Goal: Task Accomplishment & Management: Manage account settings

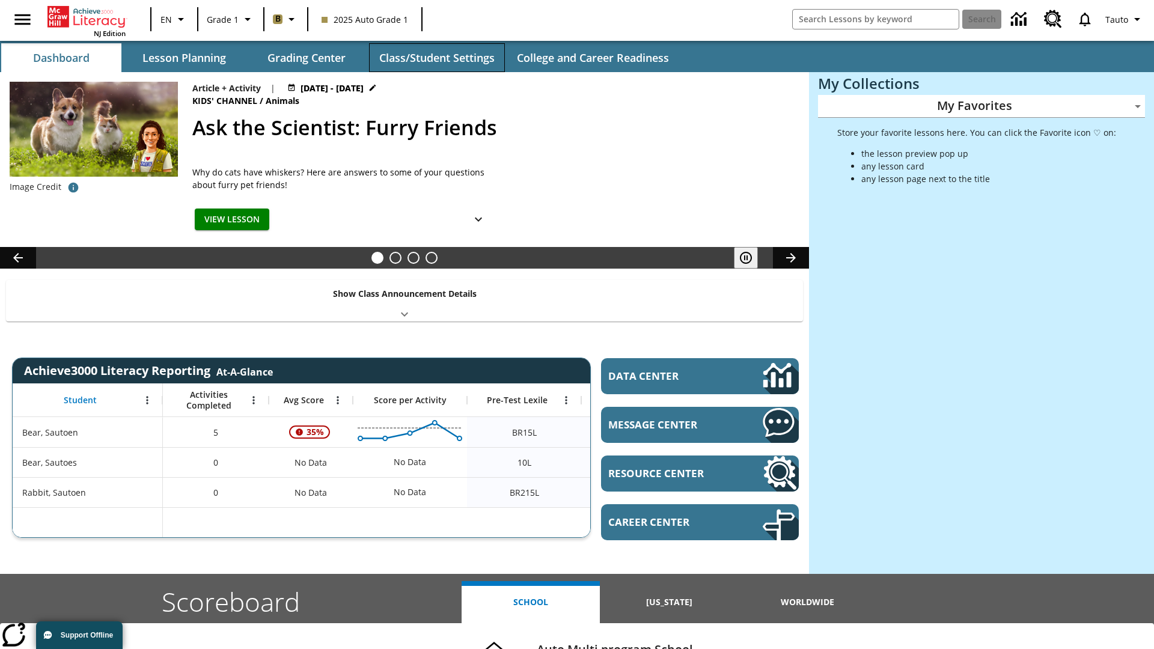
click at [436, 58] on button "Class/Student Settings" at bounding box center [437, 57] width 136 height 29
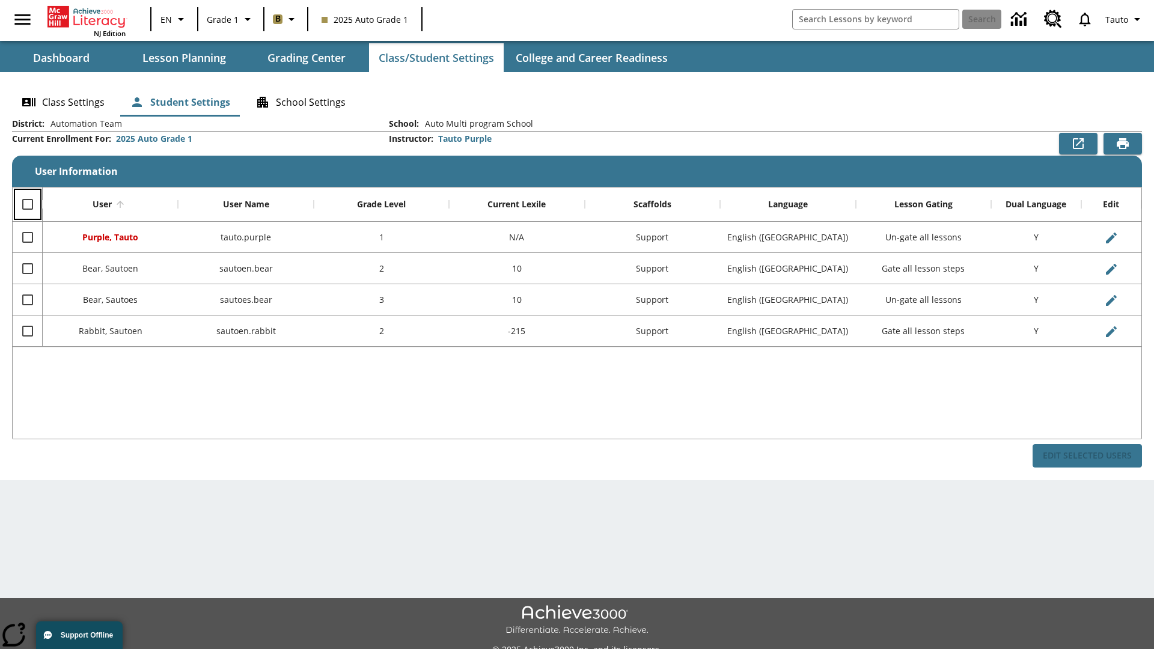
click at [27, 204] on input "Select all rows" at bounding box center [27, 204] width 25 height 25
checkbox input "true"
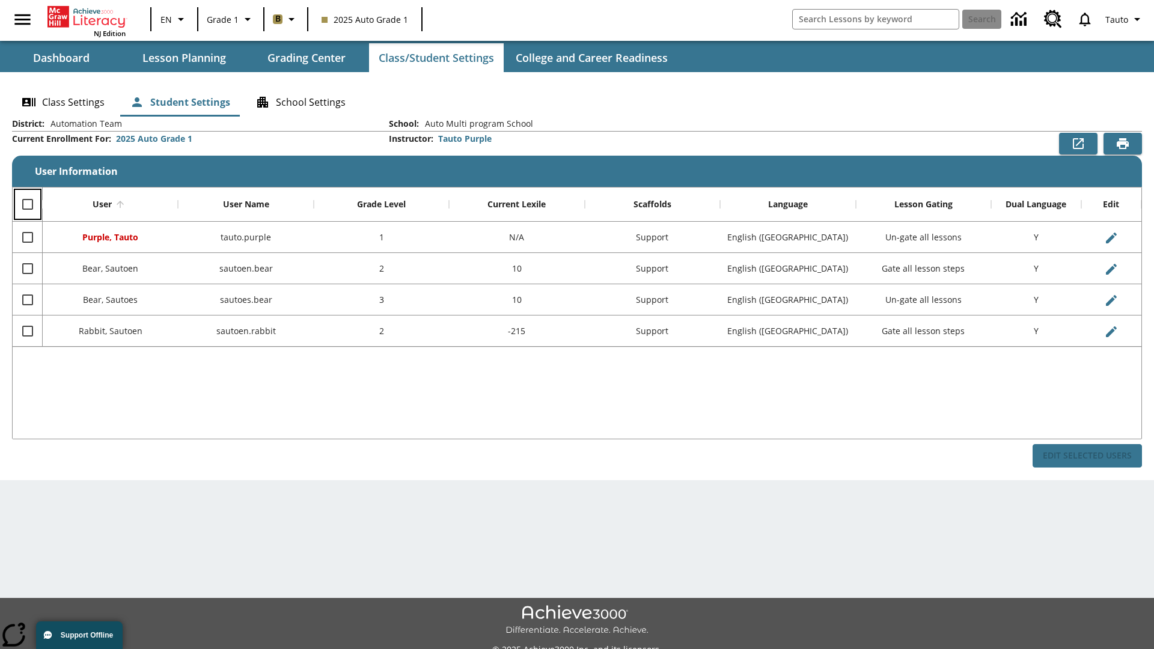
checkbox input "true"
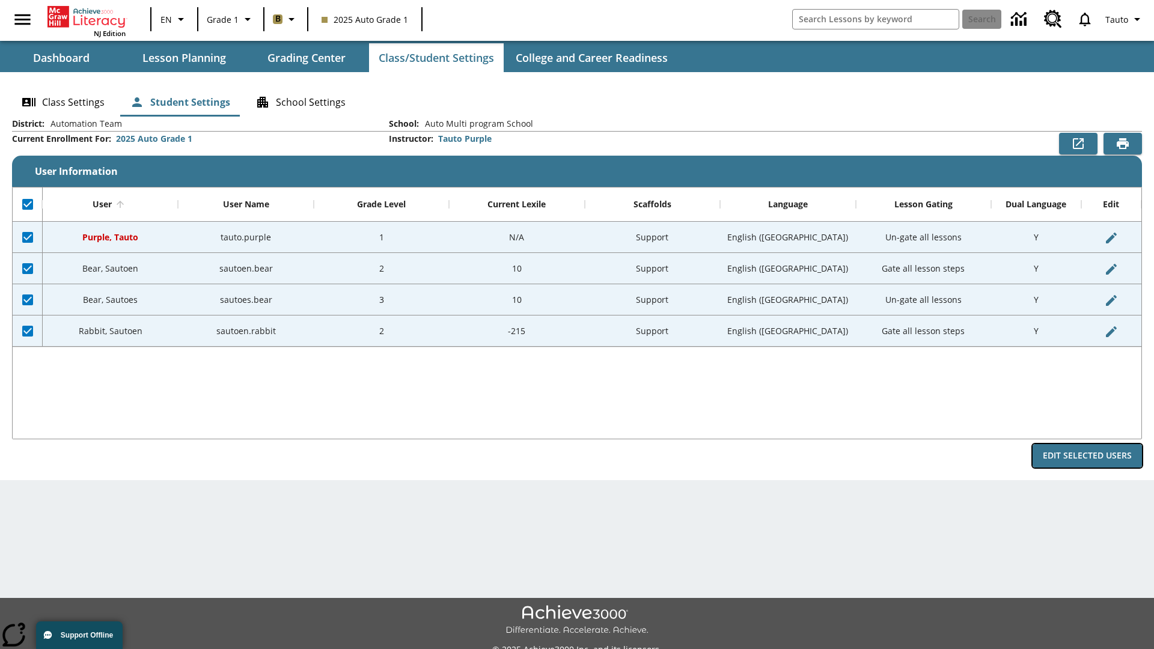
click at [1087, 456] on button "Edit Selected Users" at bounding box center [1086, 455] width 109 height 23
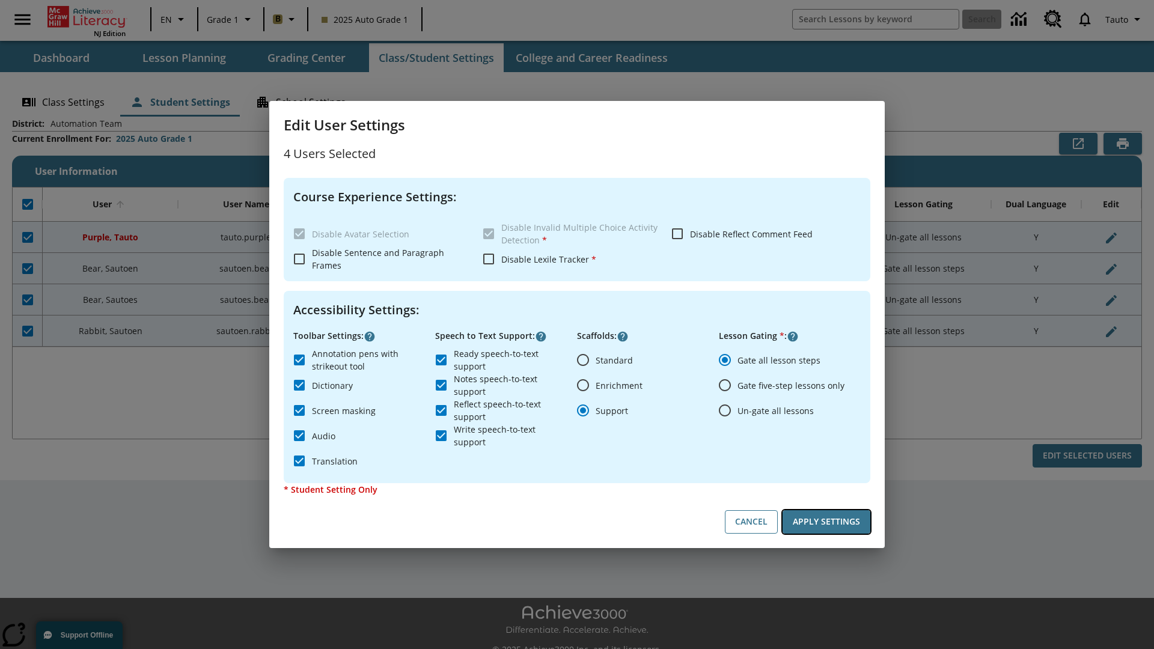
click at [826, 522] on button "Apply Settings" at bounding box center [826, 521] width 88 height 23
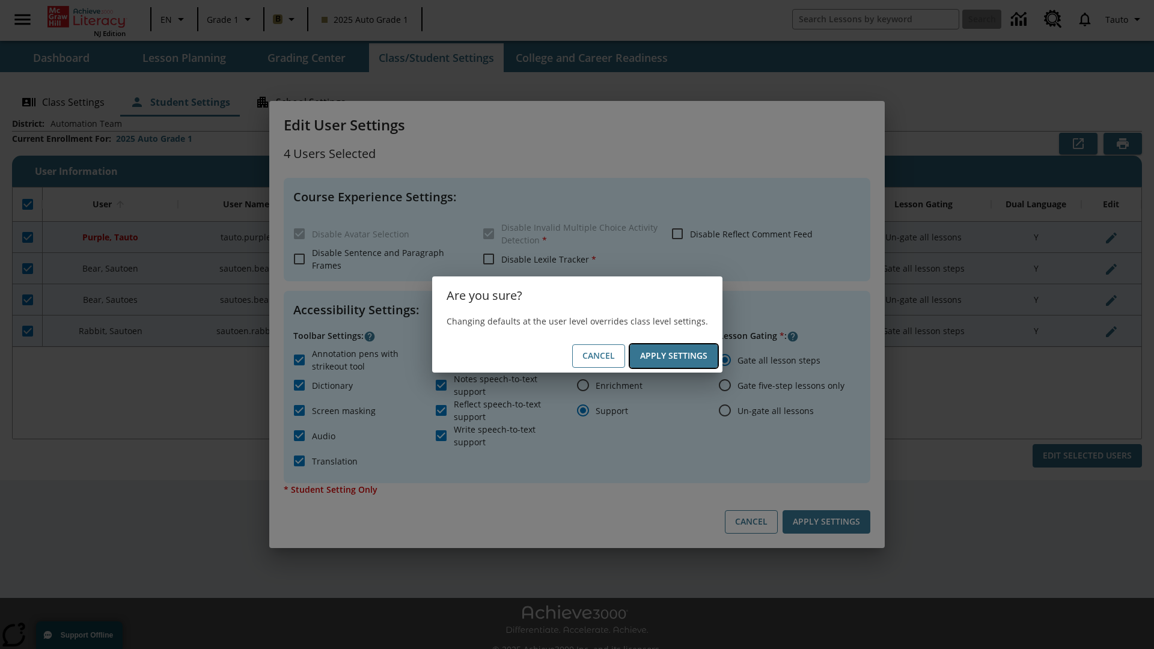
click at [673, 356] on button "Apply Settings" at bounding box center [674, 355] width 88 height 23
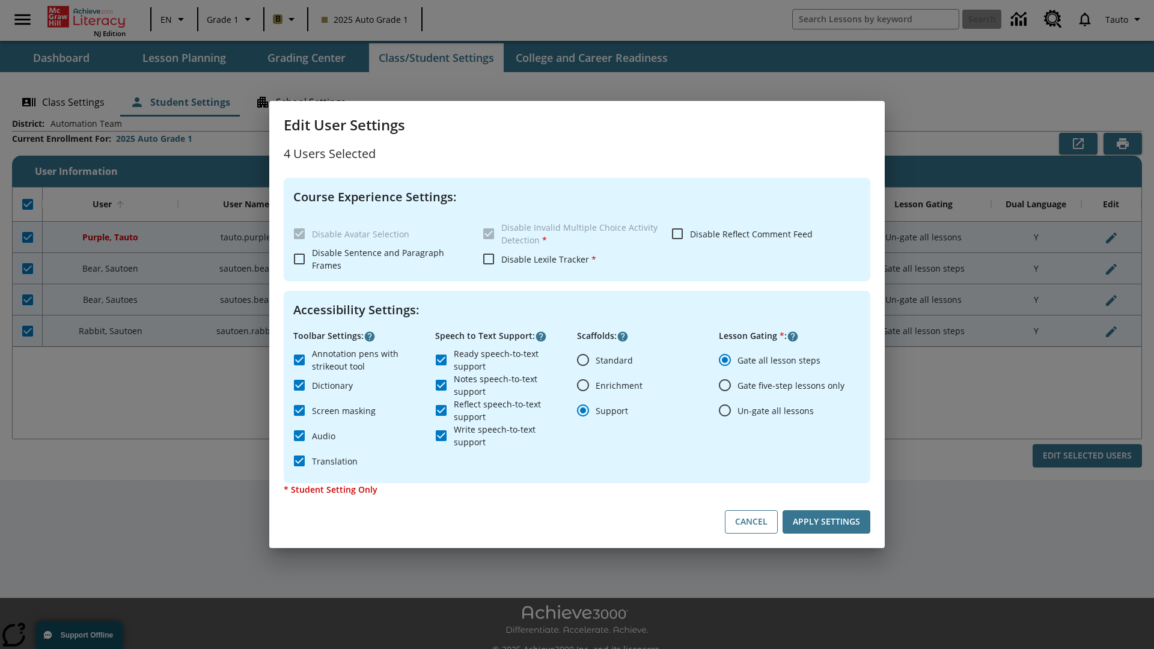
checkbox input "false"
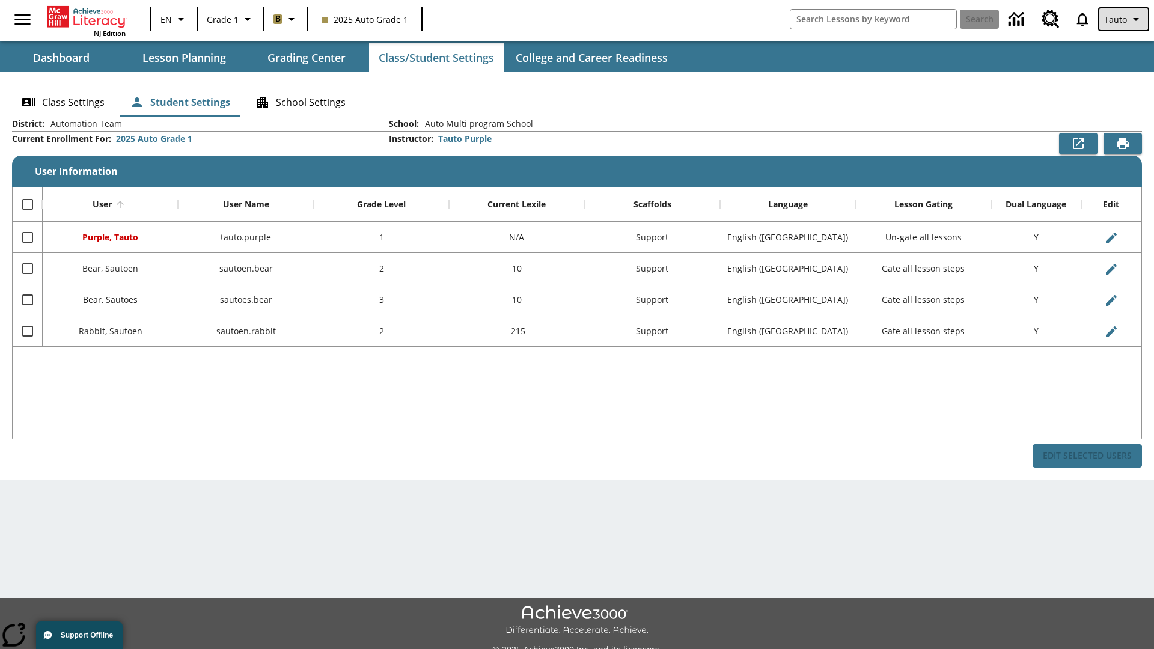
click at [1124, 19] on span "Tauto" at bounding box center [1115, 19] width 23 height 13
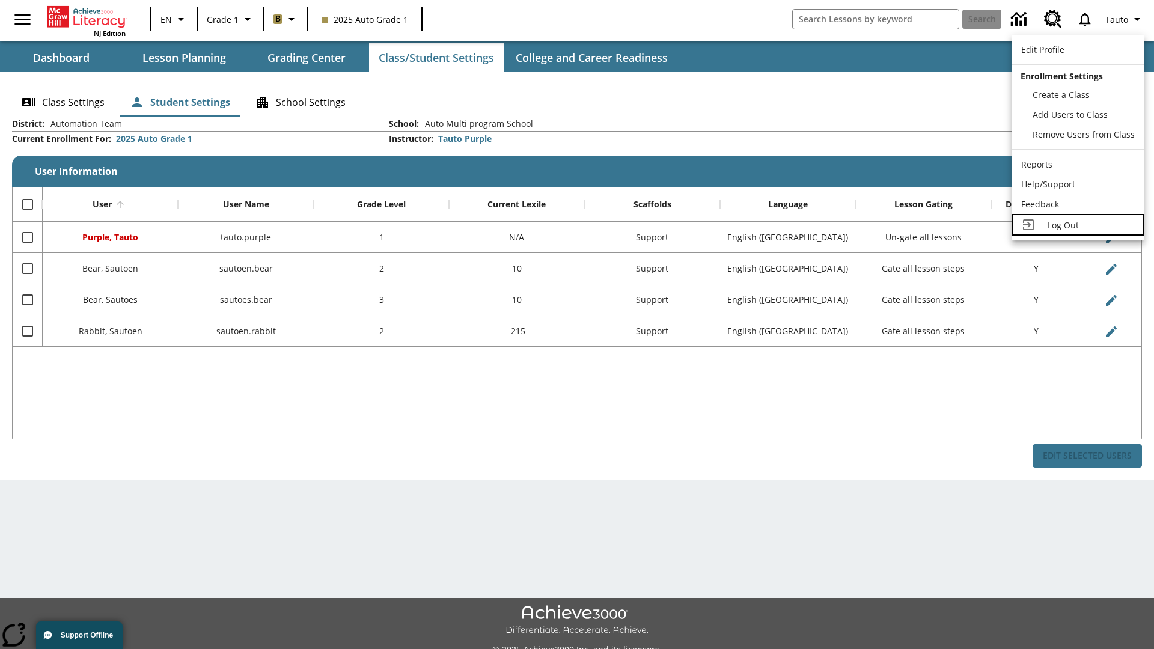
click at [1077, 225] on span "Log Out" at bounding box center [1062, 224] width 31 height 11
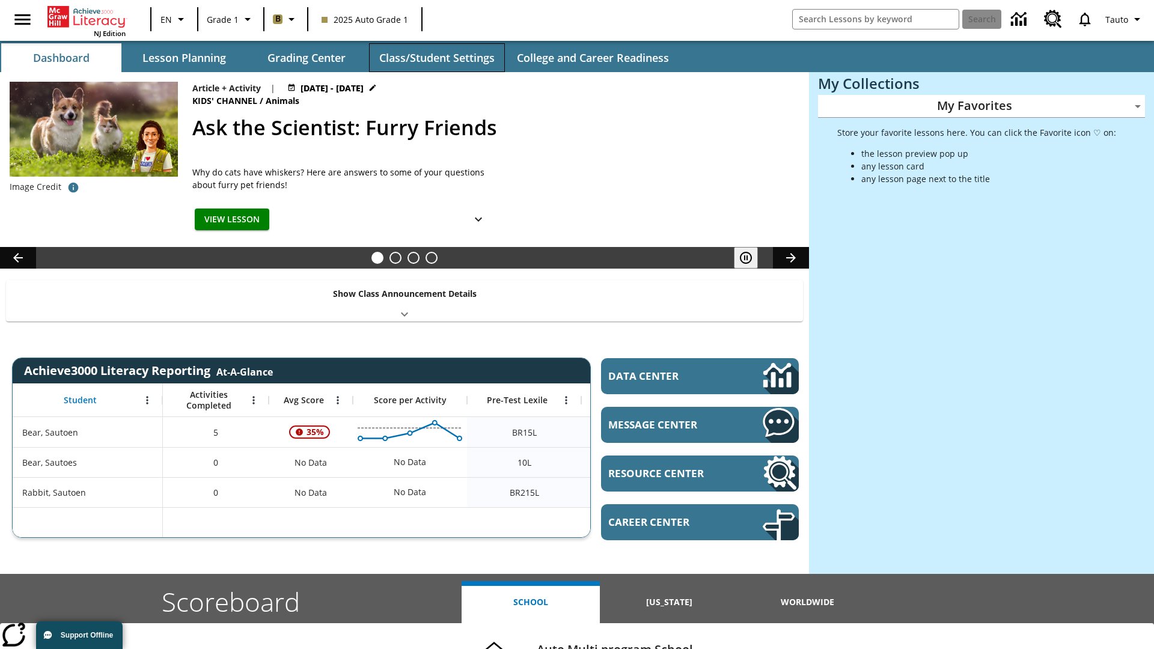
click at [436, 58] on button "Class/Student Settings" at bounding box center [437, 57] width 136 height 29
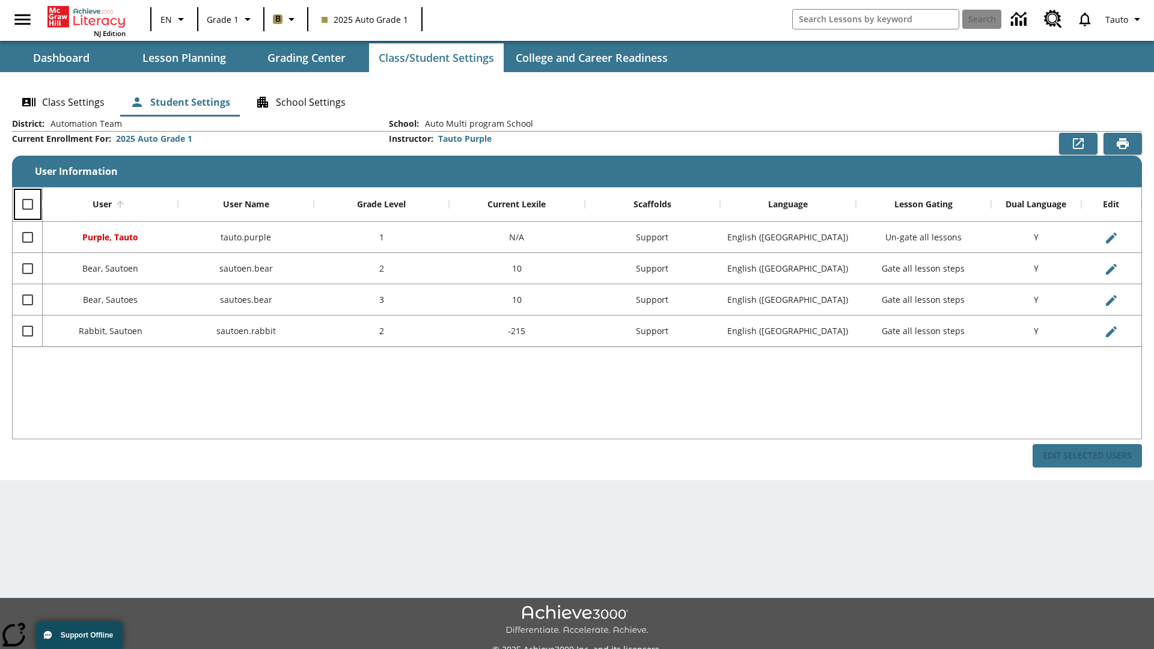
click at [27, 204] on input "Select all rows" at bounding box center [27, 204] width 25 height 25
checkbox input "true"
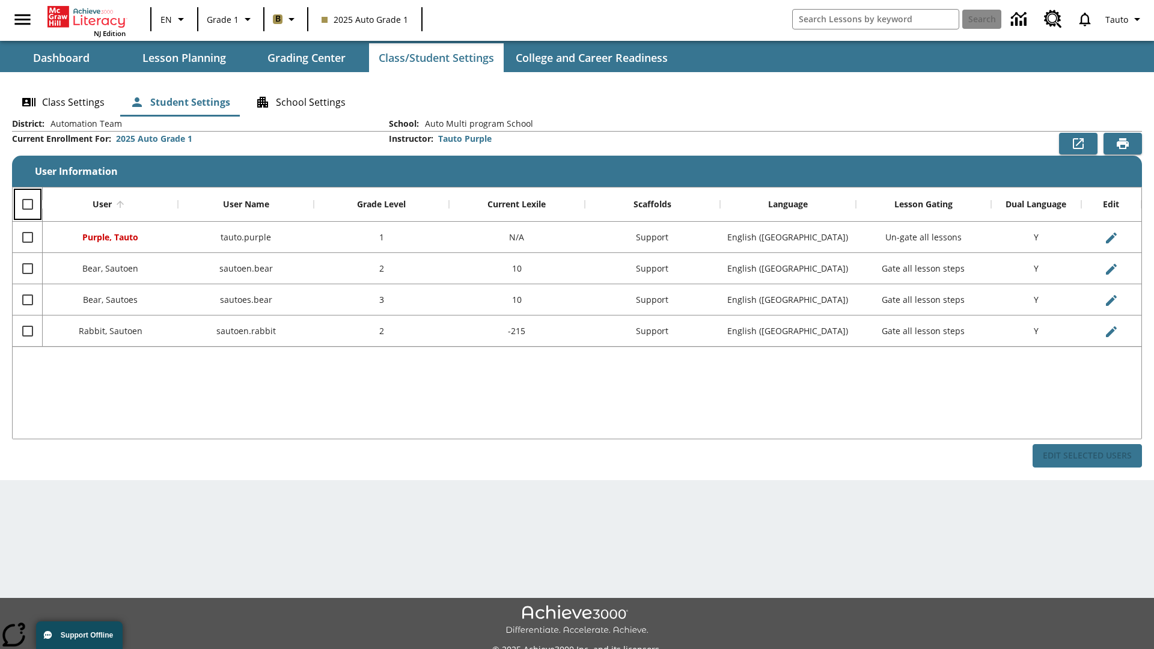
checkbox input "true"
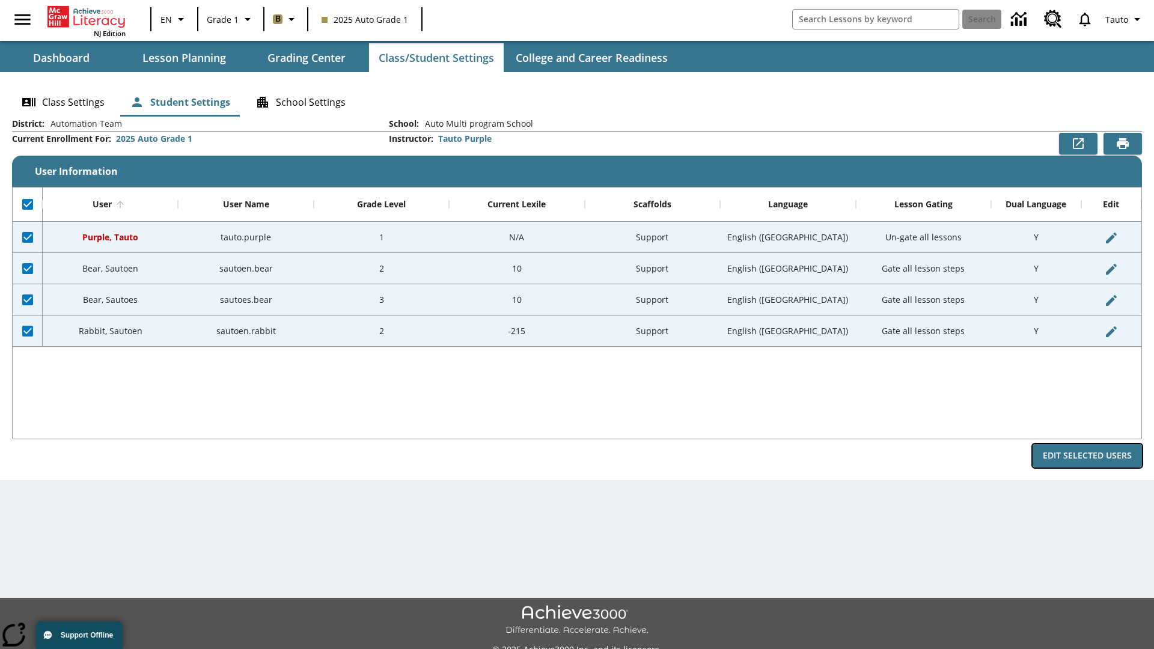
click at [1087, 456] on button "Edit Selected Users" at bounding box center [1086, 455] width 109 height 23
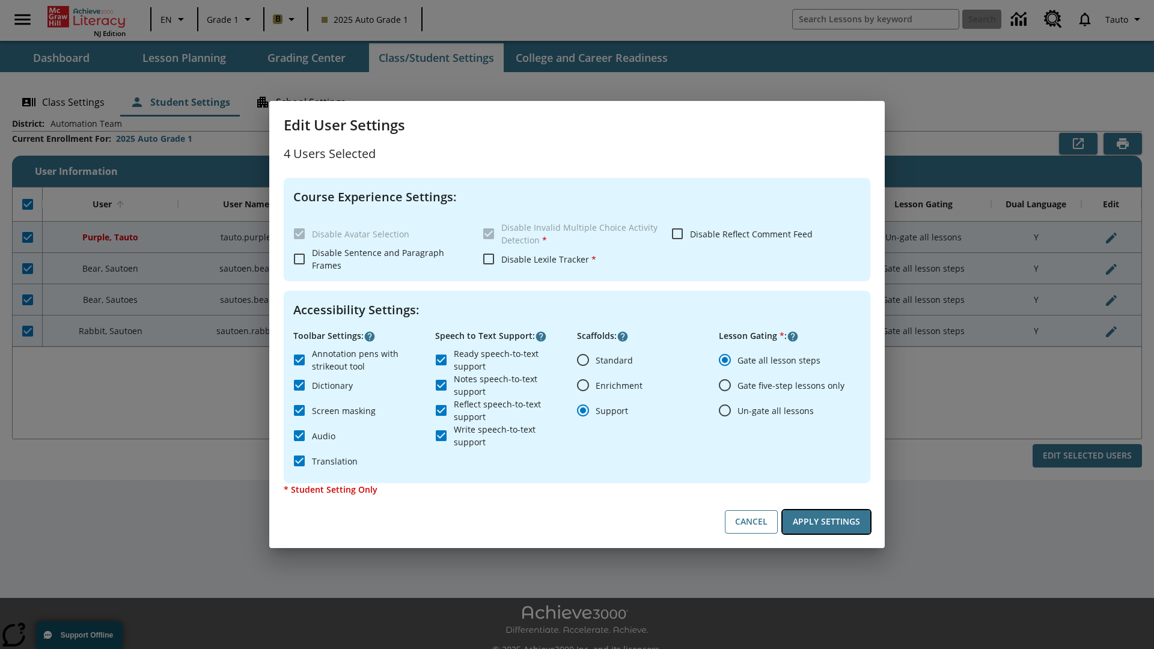
click at [826, 522] on button "Apply Settings" at bounding box center [826, 521] width 88 height 23
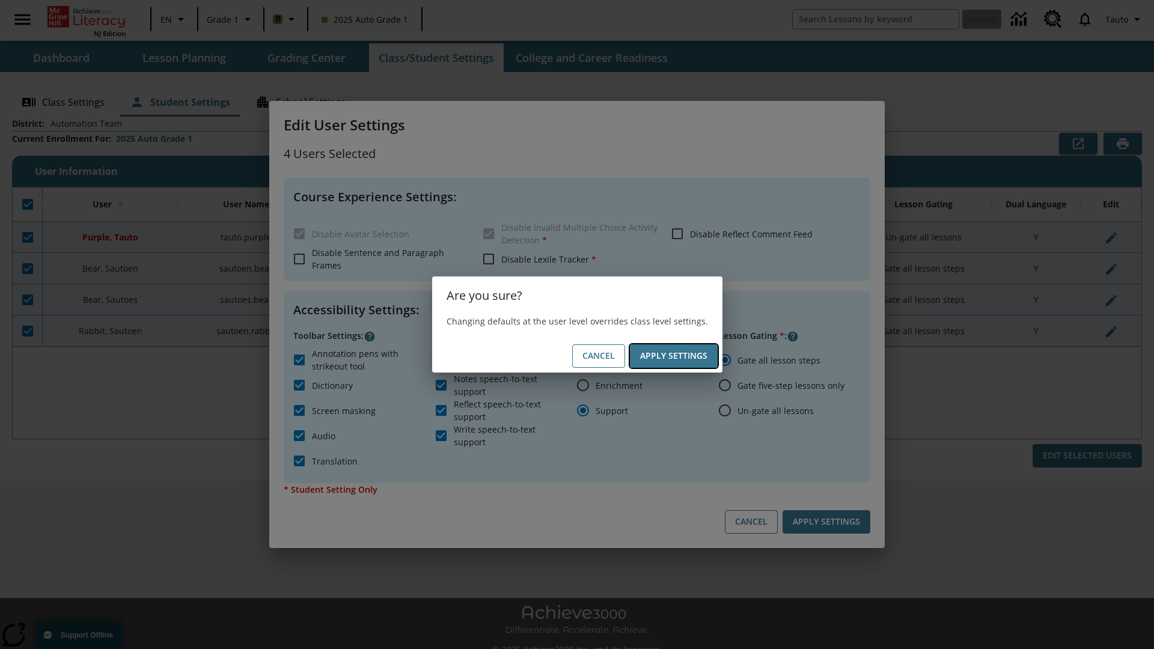
click at [673, 356] on button "Apply Settings" at bounding box center [674, 355] width 88 height 23
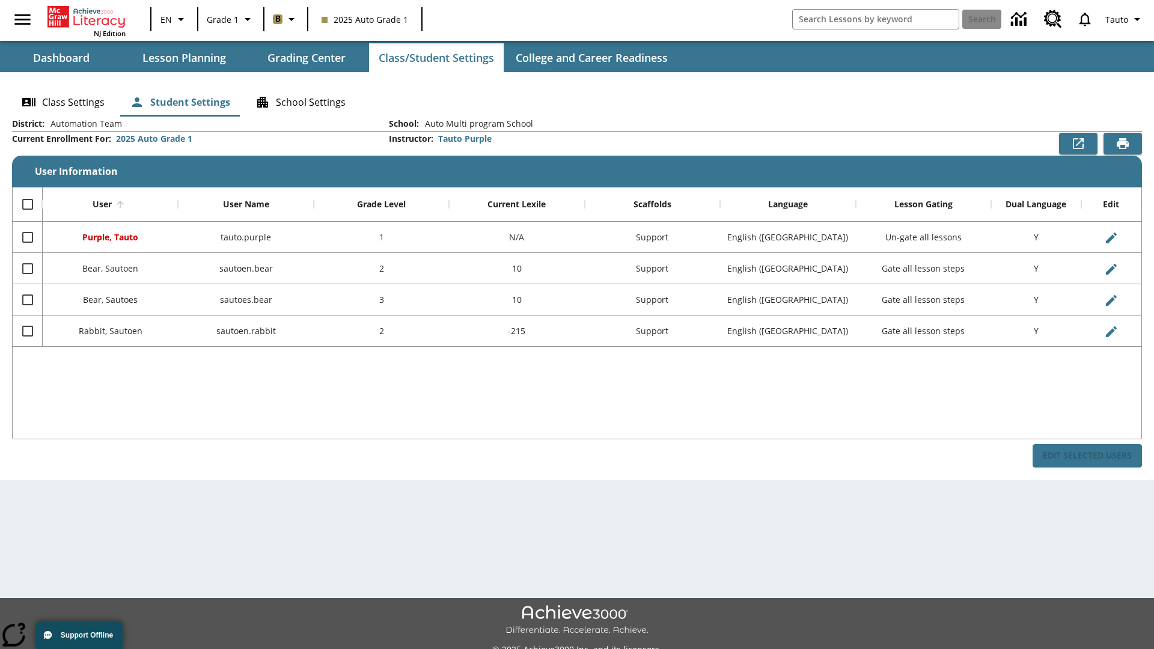
checkbox input "false"
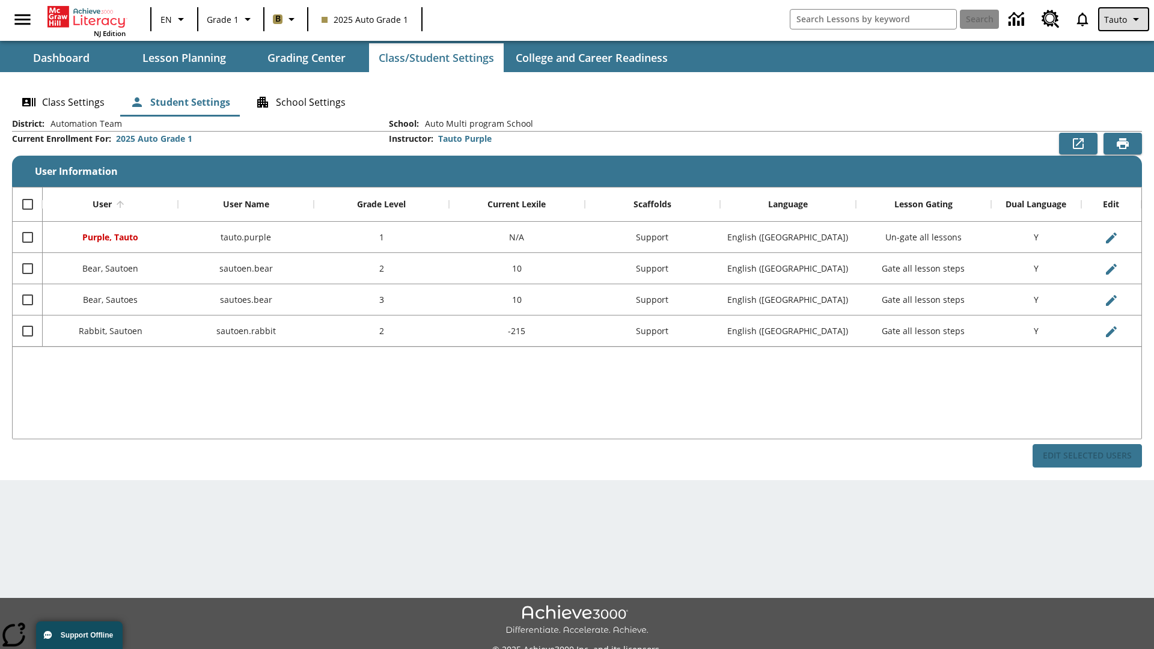
click at [1124, 19] on span "Tauto" at bounding box center [1115, 19] width 23 height 13
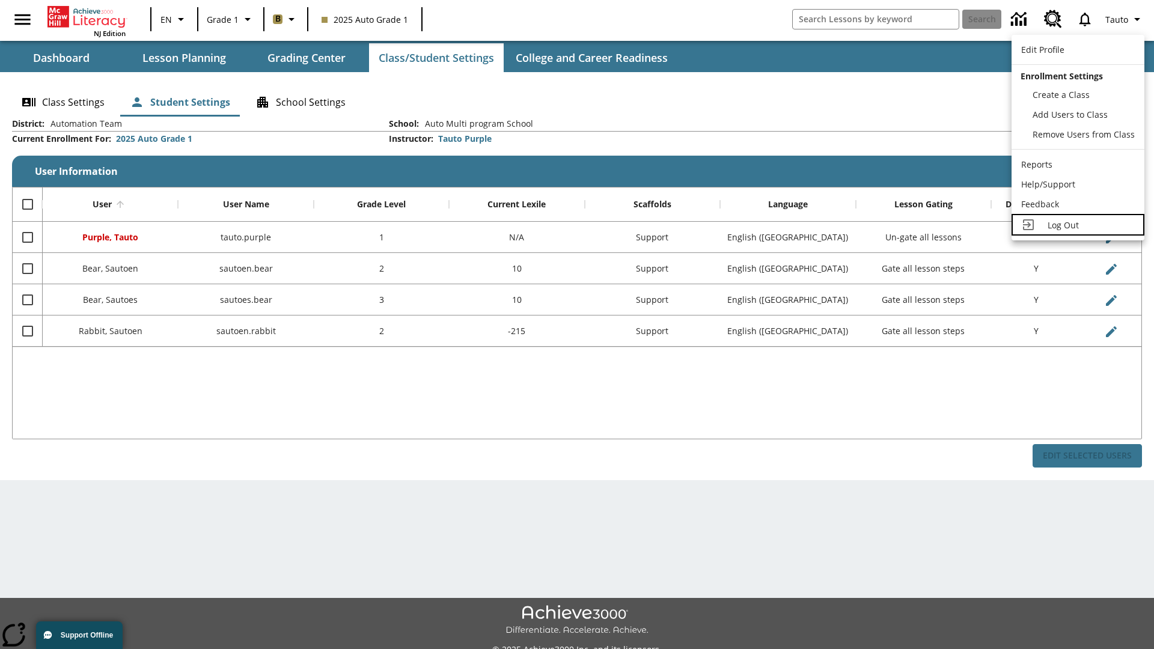
click at [1077, 225] on span "Log Out" at bounding box center [1062, 224] width 31 height 11
